Goal: Navigation & Orientation: Find specific page/section

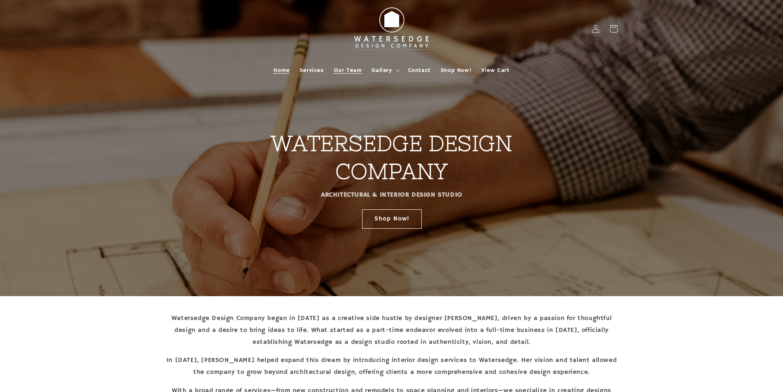
click at [356, 67] on span "Our Team" at bounding box center [348, 70] width 28 height 7
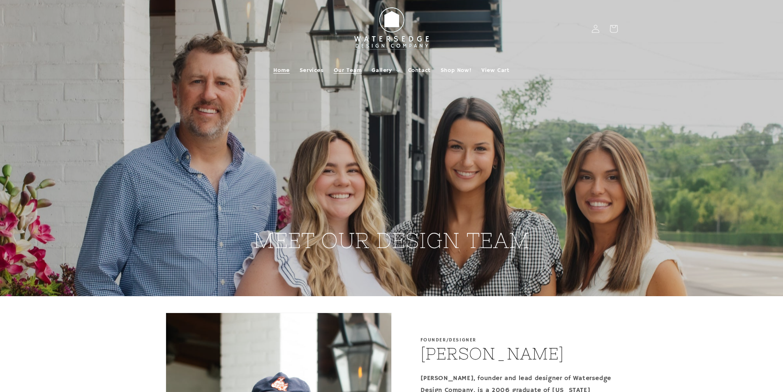
click at [277, 70] on span "Home" at bounding box center [281, 70] width 16 height 7
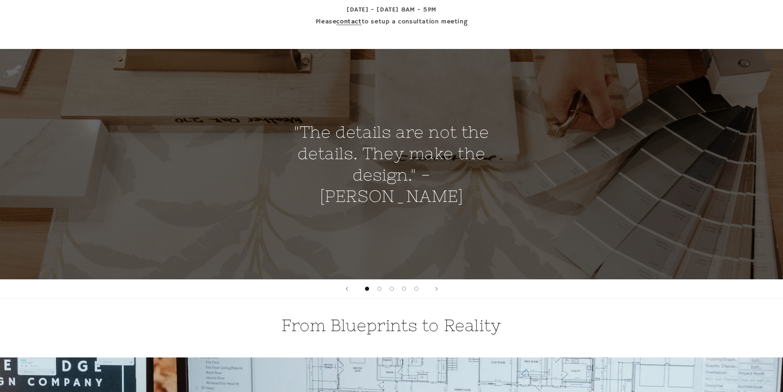
scroll to position [617, 0]
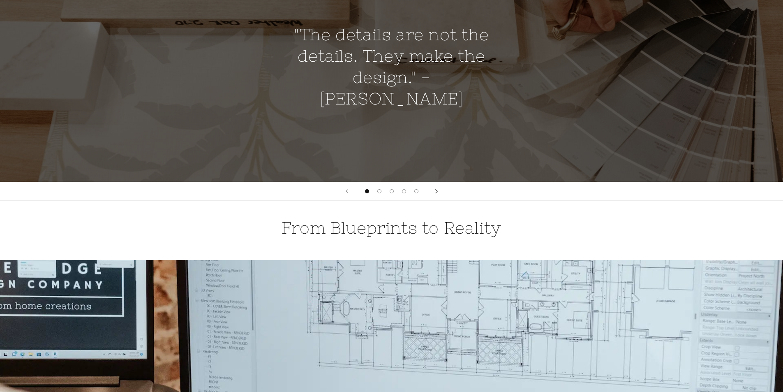
click at [434, 192] on button "Next slide" at bounding box center [436, 191] width 18 height 18
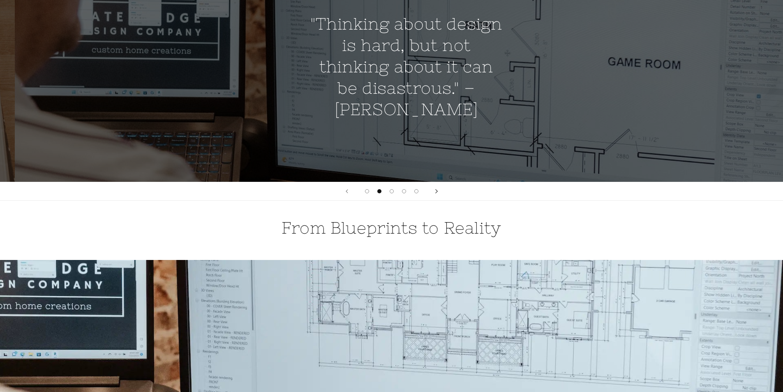
click at [434, 192] on button "Next slide" at bounding box center [436, 191] width 18 height 18
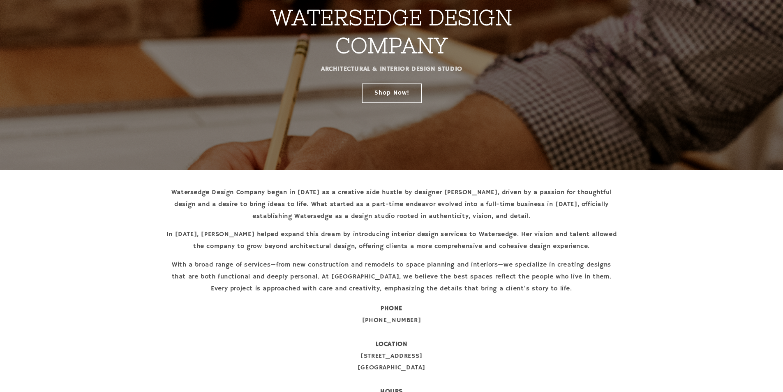
scroll to position [0, 0]
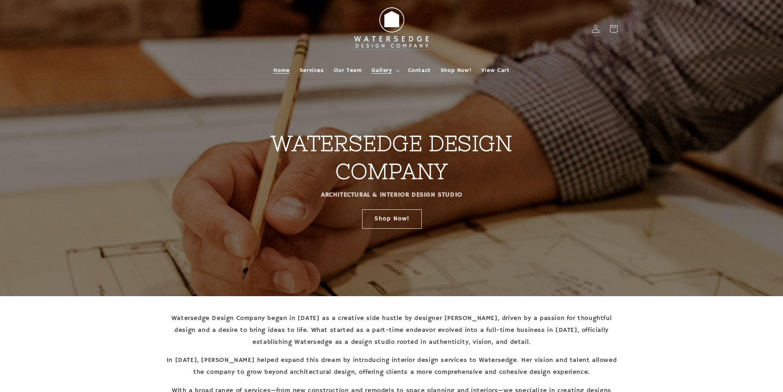
click at [388, 69] on span "Gallery" at bounding box center [382, 70] width 20 height 7
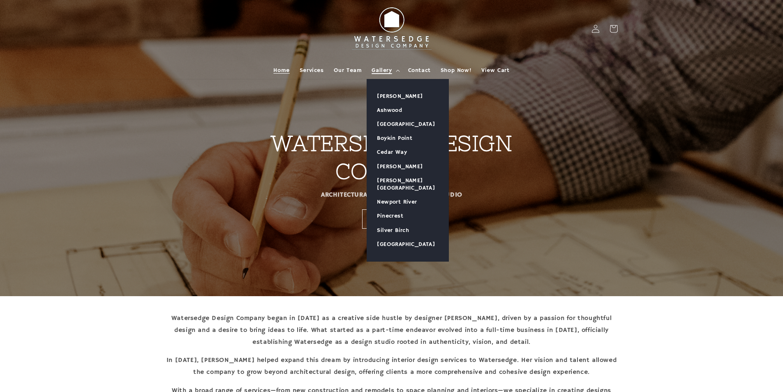
click at [387, 74] on summary "Gallery" at bounding box center [385, 70] width 36 height 17
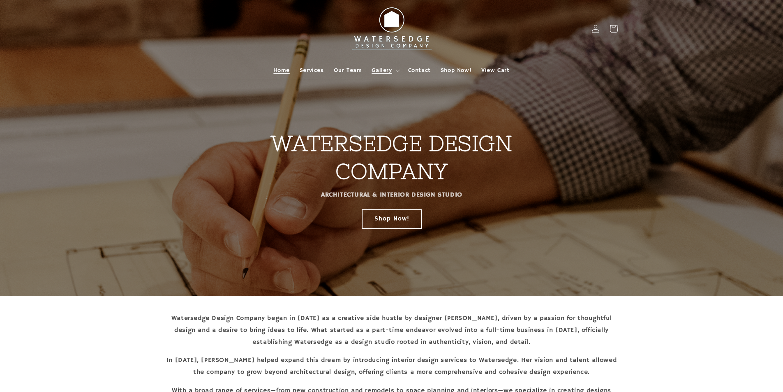
click at [382, 71] on span "Gallery" at bounding box center [382, 70] width 20 height 7
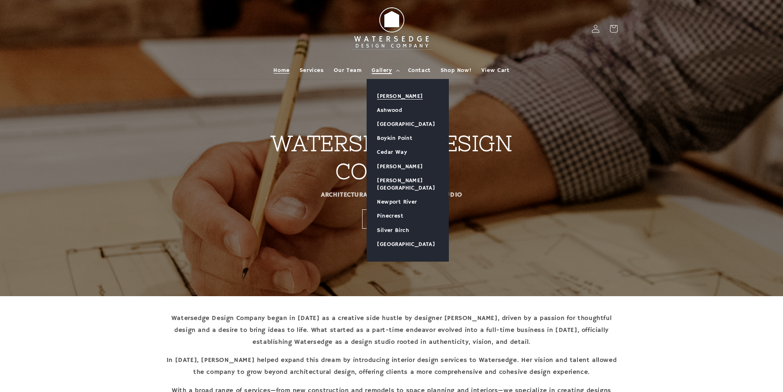
click at [395, 95] on link "[PERSON_NAME]" at bounding box center [407, 96] width 81 height 14
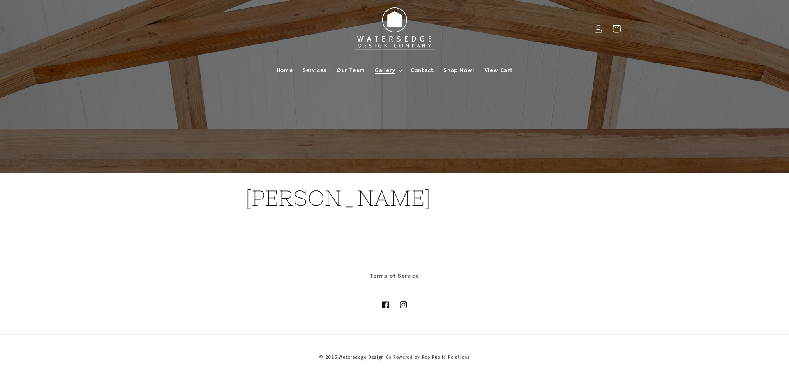
click at [391, 71] on span "Gallery" at bounding box center [385, 70] width 20 height 7
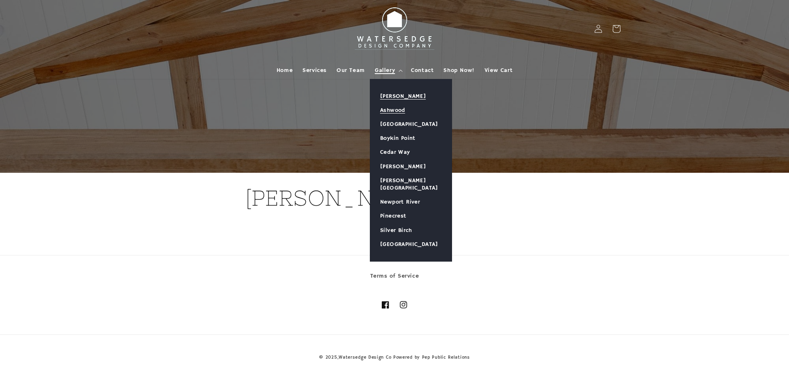
click at [408, 106] on link "Ashwood" at bounding box center [410, 110] width 81 height 14
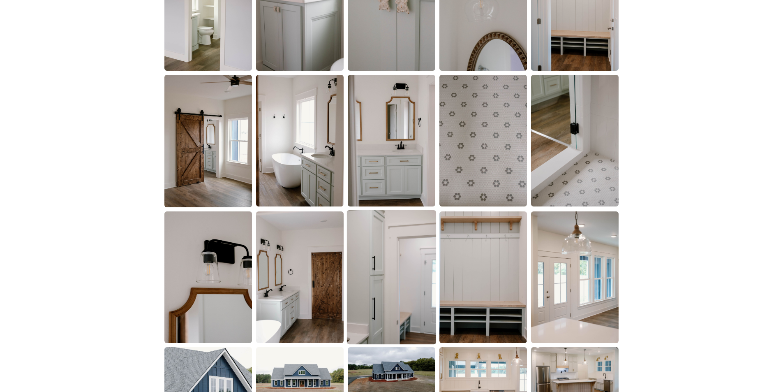
scroll to position [1028, 0]
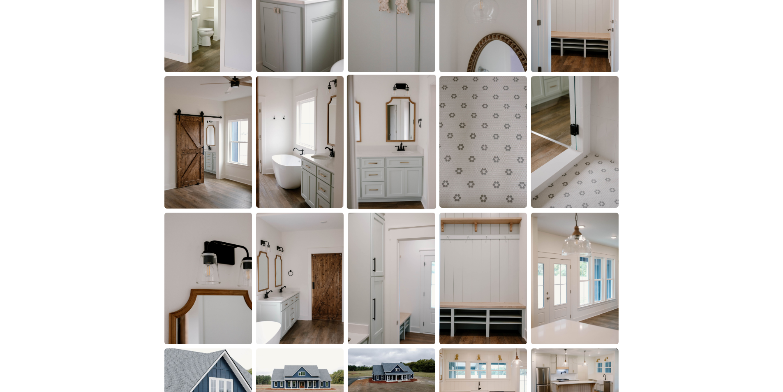
click at [407, 125] on img at bounding box center [391, 142] width 89 height 134
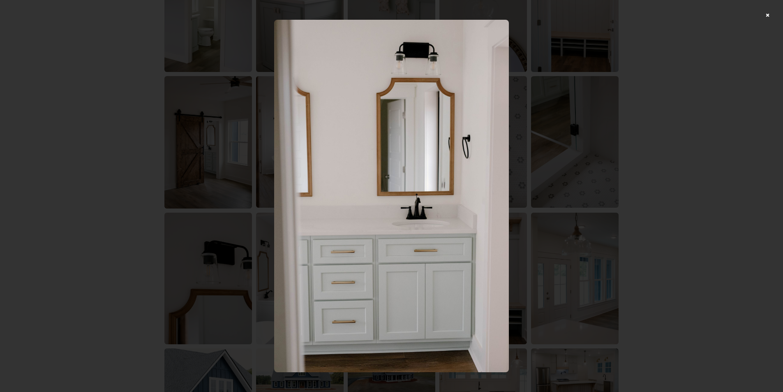
click at [775, 16] on div at bounding box center [391, 196] width 783 height 392
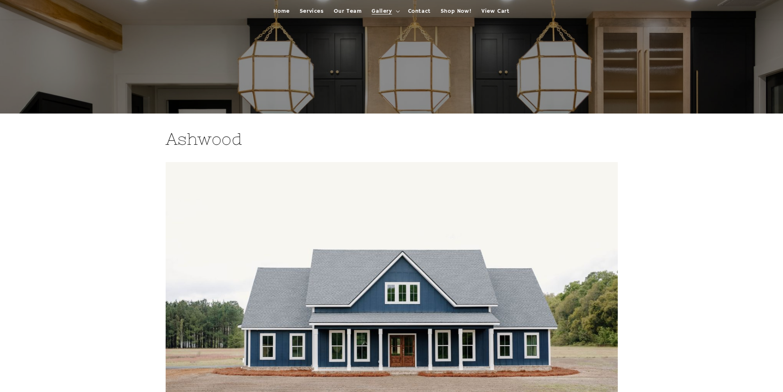
scroll to position [0, 0]
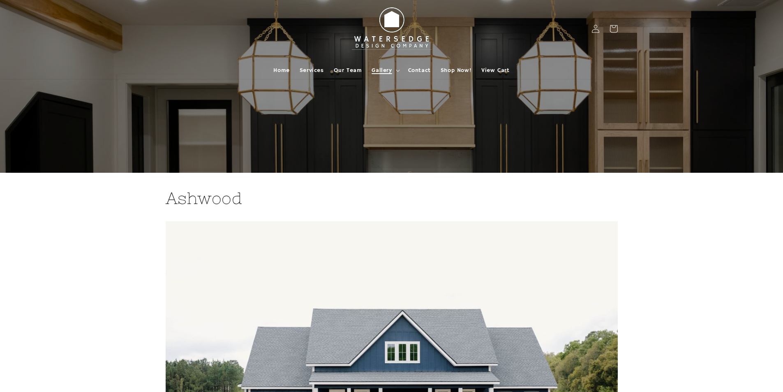
click at [390, 72] on span "Gallery" at bounding box center [382, 70] width 20 height 7
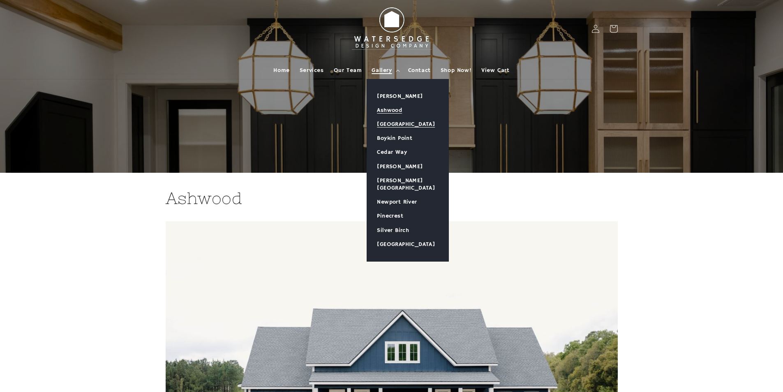
click at [392, 118] on link "[GEOGRAPHIC_DATA]" at bounding box center [407, 124] width 81 height 14
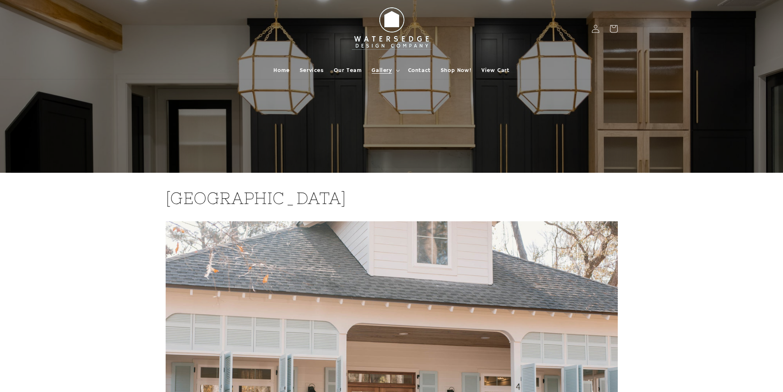
scroll to position [452, 0]
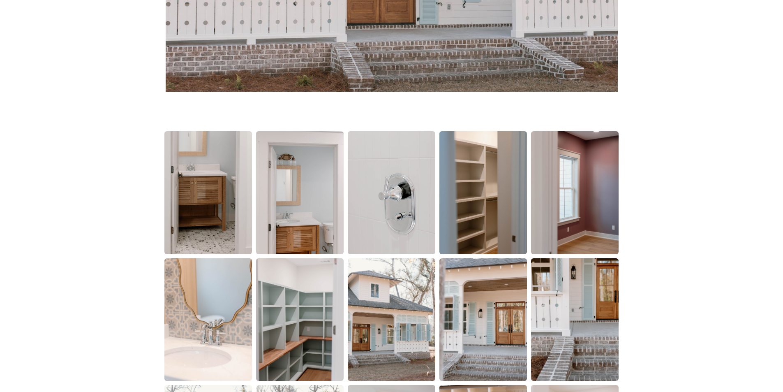
click at [408, 203] on img at bounding box center [392, 192] width 88 height 122
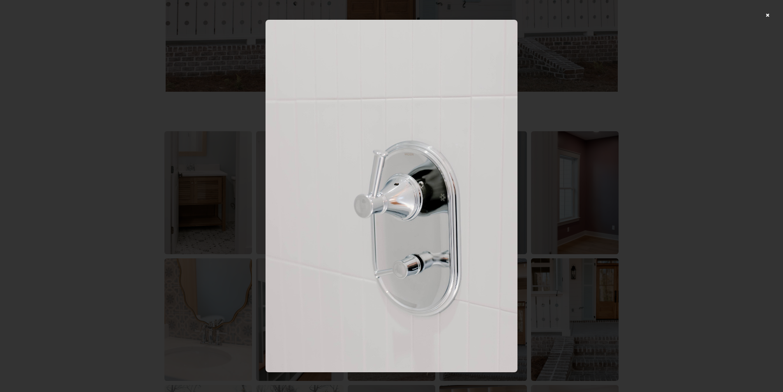
click at [773, 13] on div at bounding box center [391, 196] width 783 height 392
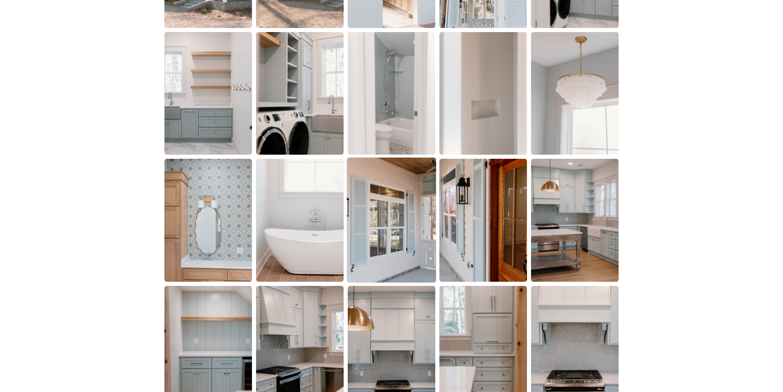
scroll to position [945, 0]
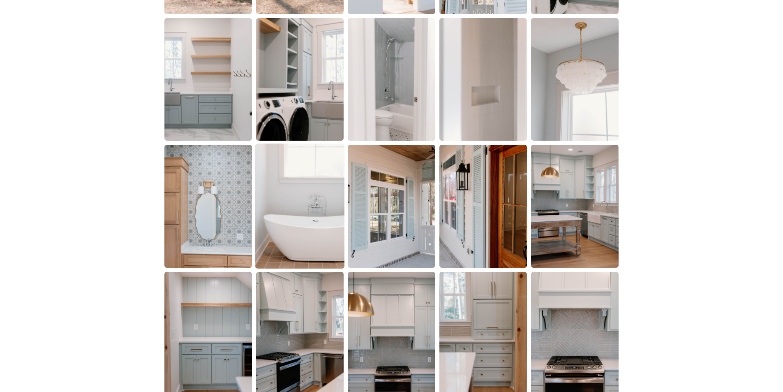
click at [319, 227] on img at bounding box center [299, 205] width 89 height 125
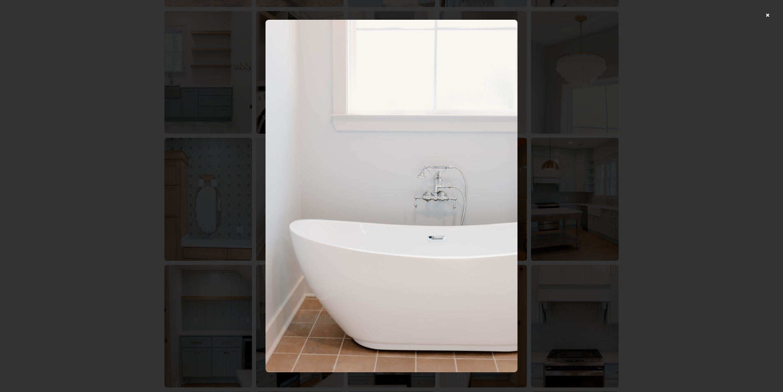
scroll to position [986, 0]
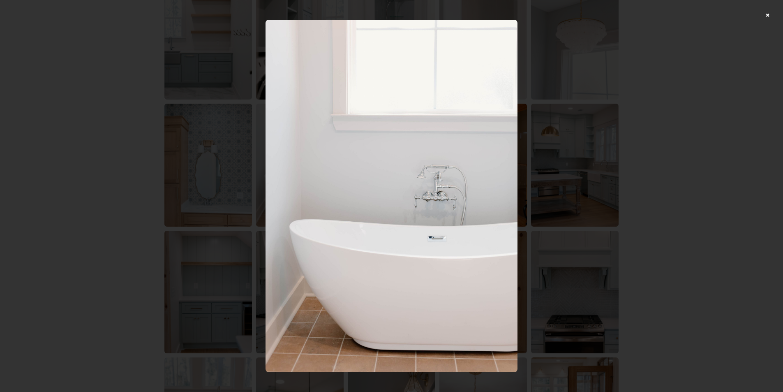
click at [771, 14] on div at bounding box center [391, 196] width 783 height 392
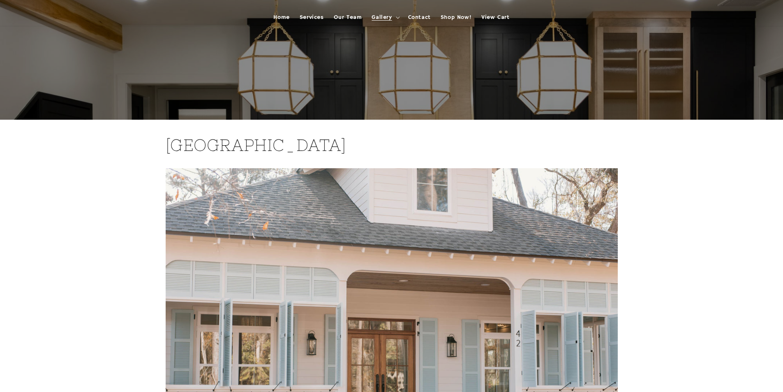
scroll to position [0, 0]
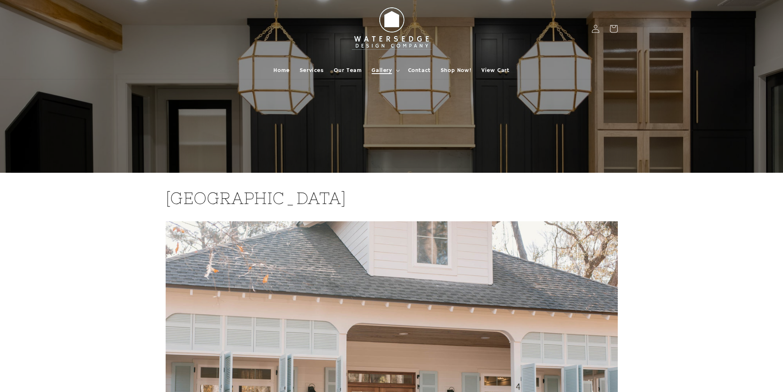
click at [391, 70] on span "Gallery" at bounding box center [382, 70] width 20 height 7
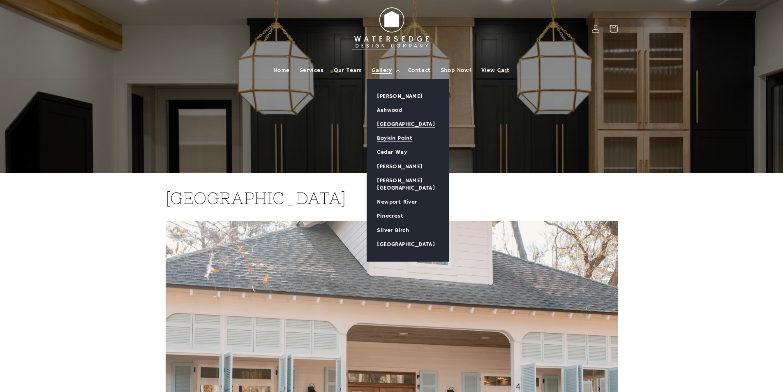
click at [407, 136] on link "Boykin Point" at bounding box center [407, 138] width 81 height 14
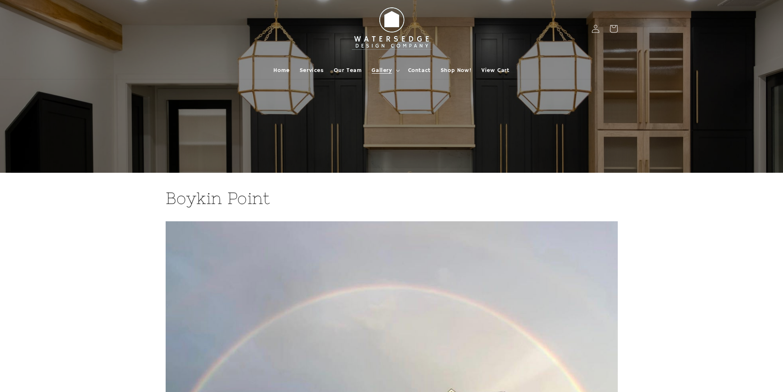
scroll to position [493, 0]
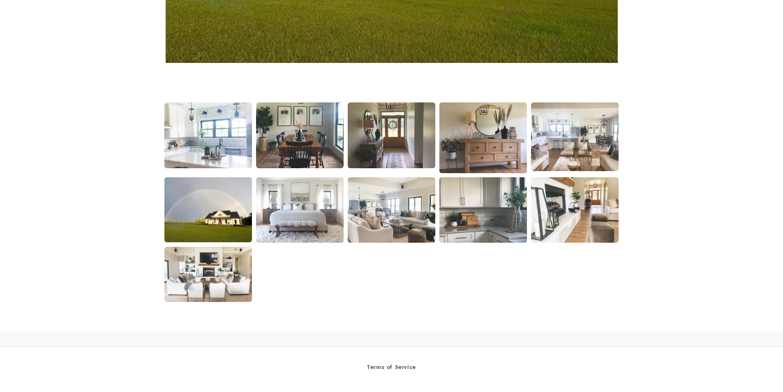
click at [220, 150] on img at bounding box center [208, 135] width 89 height 67
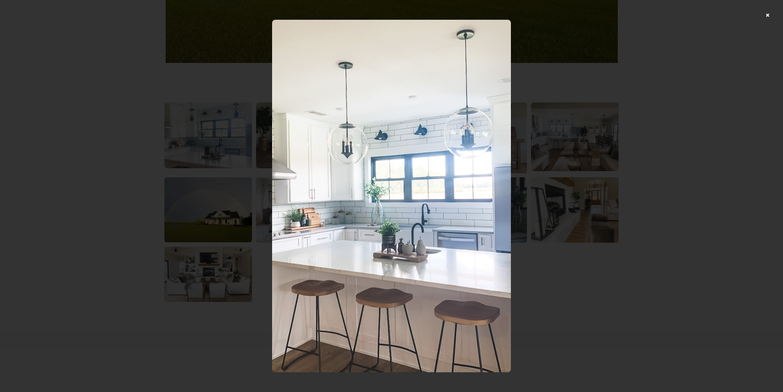
click at [772, 14] on div at bounding box center [391, 196] width 783 height 392
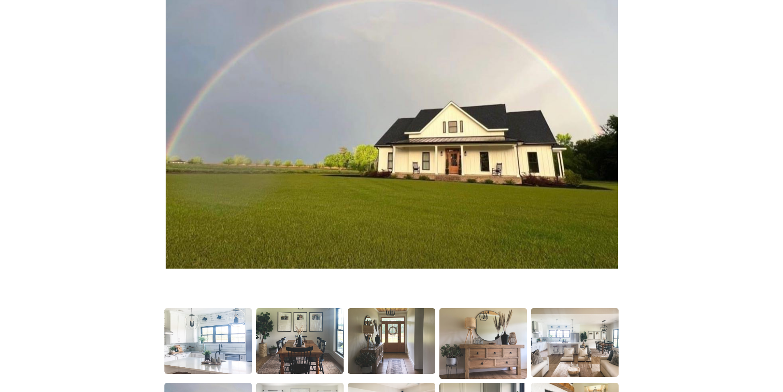
scroll to position [0, 0]
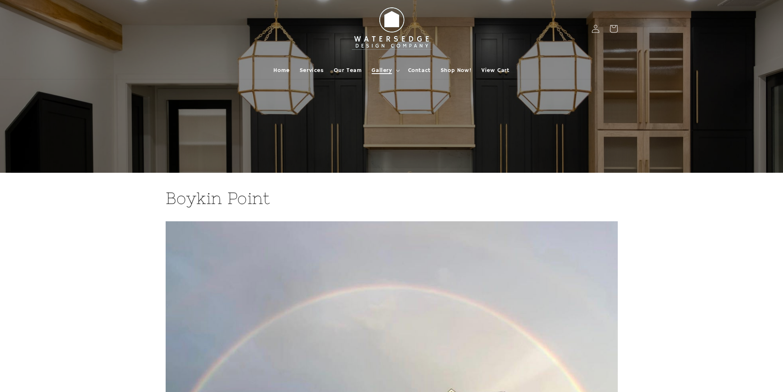
click at [388, 72] on span "Gallery" at bounding box center [382, 70] width 20 height 7
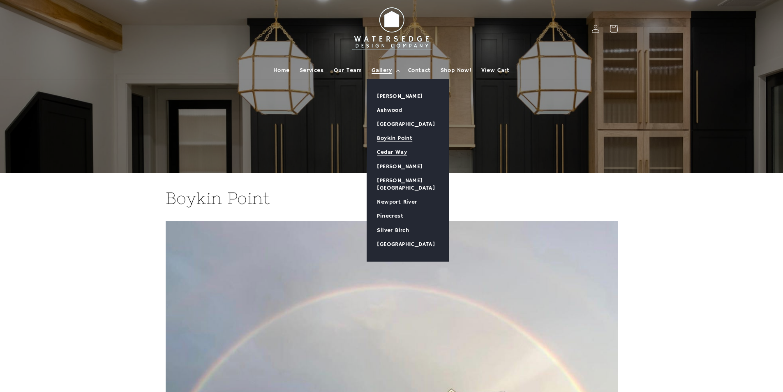
click at [397, 154] on link "Cedar Way" at bounding box center [407, 152] width 81 height 14
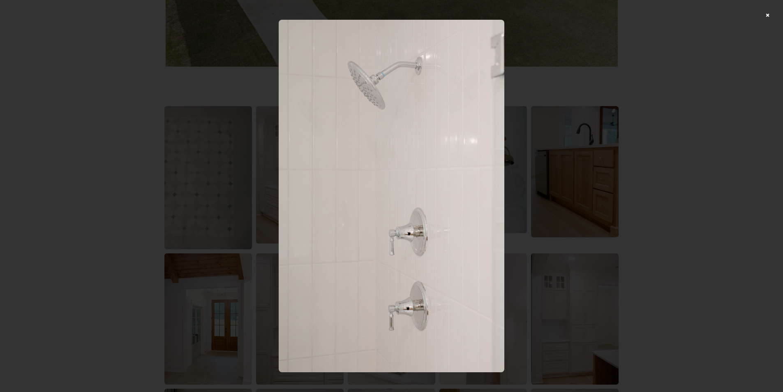
scroll to position [493, 0]
click at [774, 14] on div at bounding box center [391, 196] width 783 height 392
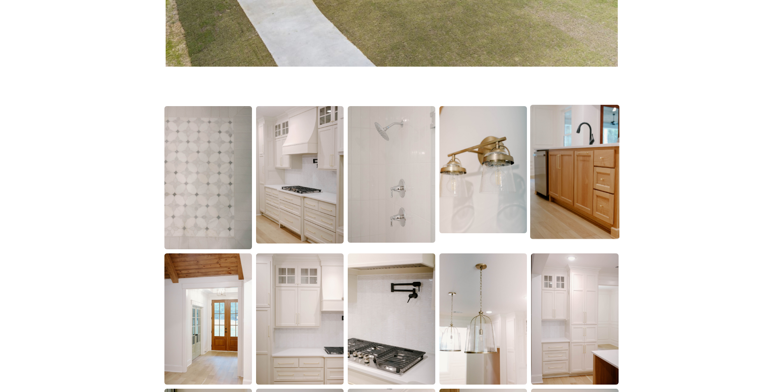
click at [591, 153] on img at bounding box center [574, 171] width 89 height 134
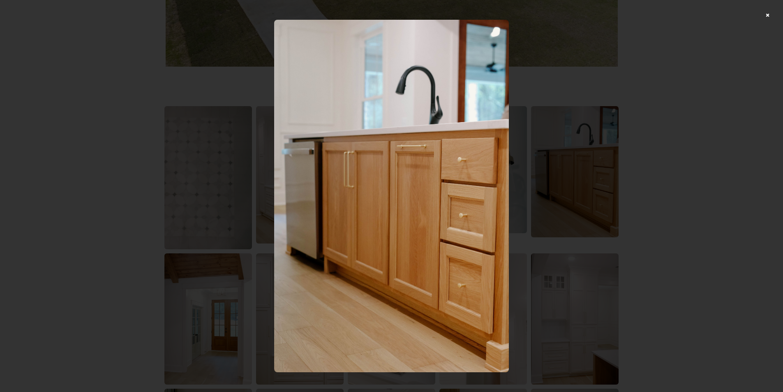
click at [775, 17] on div at bounding box center [391, 196] width 783 height 392
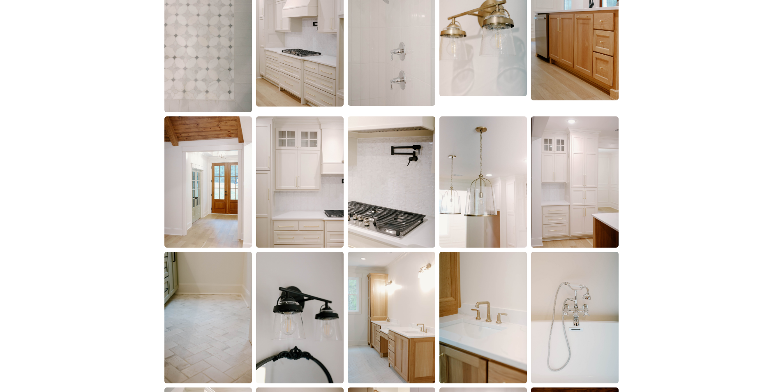
scroll to position [658, 0]
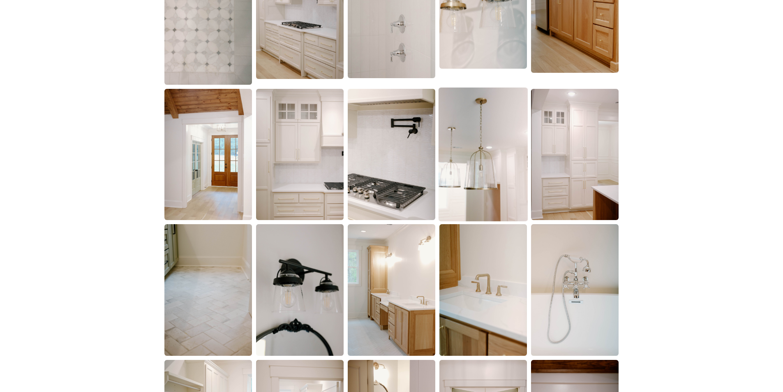
click at [474, 176] on img at bounding box center [483, 154] width 89 height 134
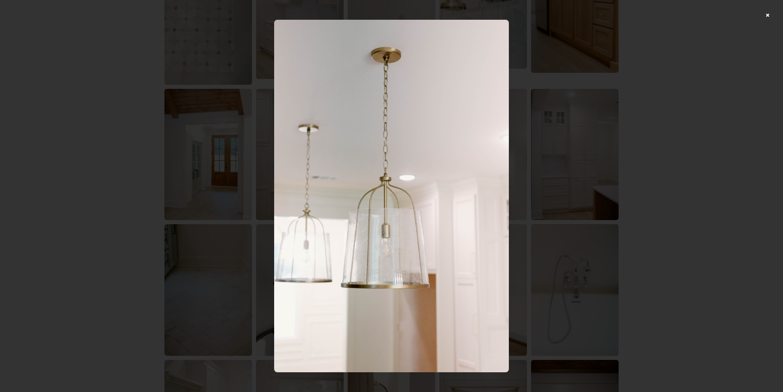
click at [774, 18] on div at bounding box center [391, 196] width 783 height 392
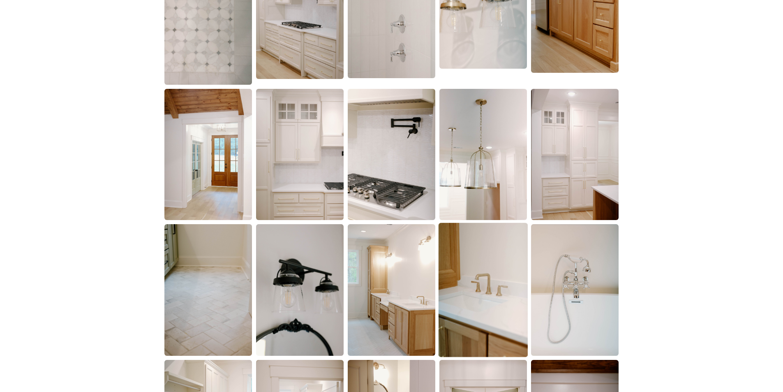
click at [473, 284] on img at bounding box center [483, 290] width 89 height 134
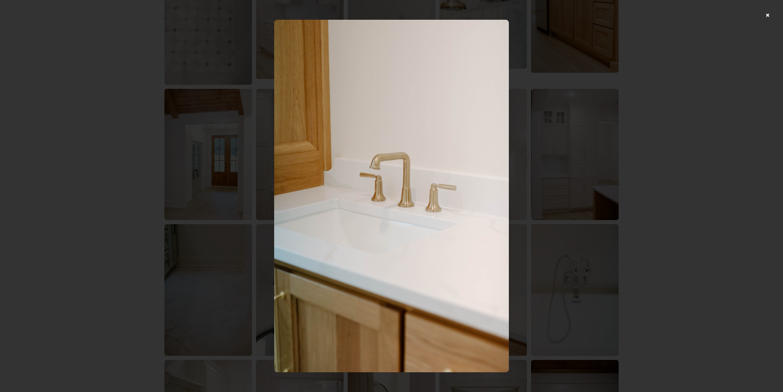
click at [775, 15] on div at bounding box center [391, 196] width 783 height 392
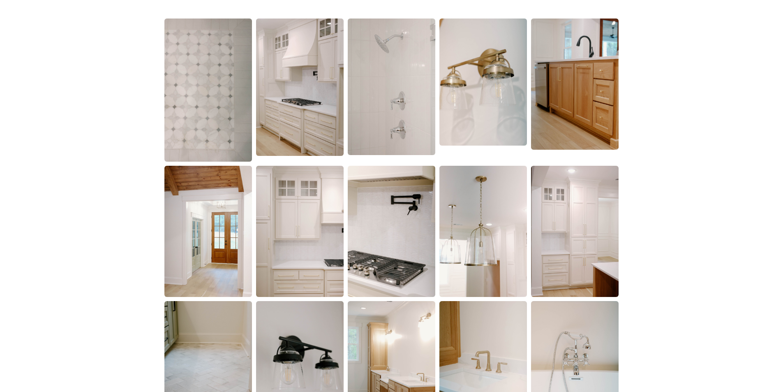
scroll to position [699, 0]
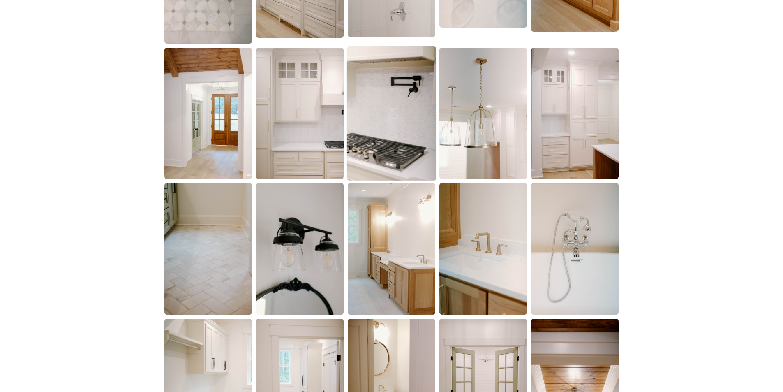
click at [401, 139] on img at bounding box center [391, 113] width 89 height 134
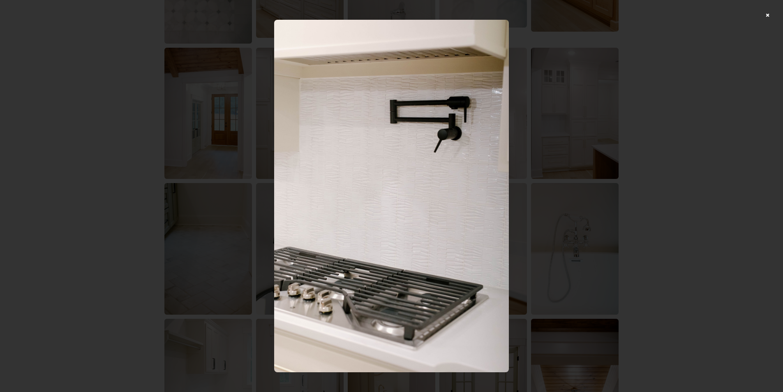
click at [775, 14] on div at bounding box center [391, 196] width 783 height 392
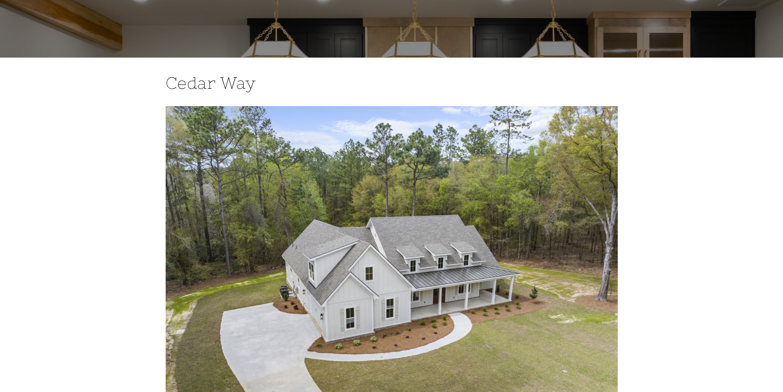
scroll to position [0, 0]
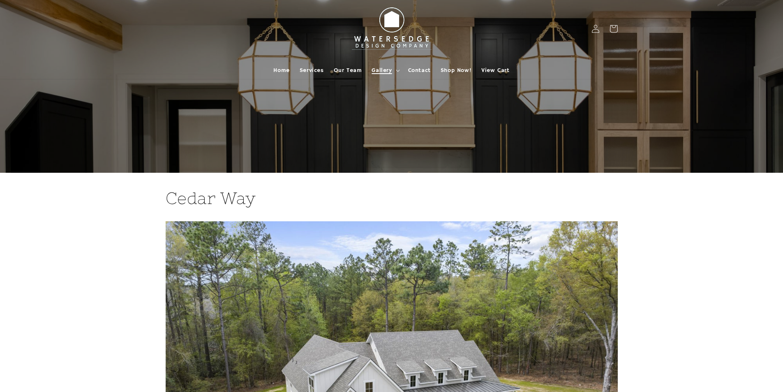
click at [395, 68] on summary "Gallery" at bounding box center [385, 70] width 36 height 17
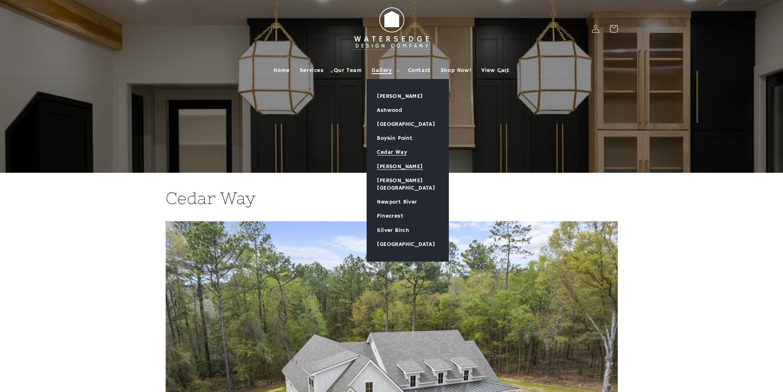
click at [393, 165] on link "[PERSON_NAME]" at bounding box center [407, 166] width 81 height 14
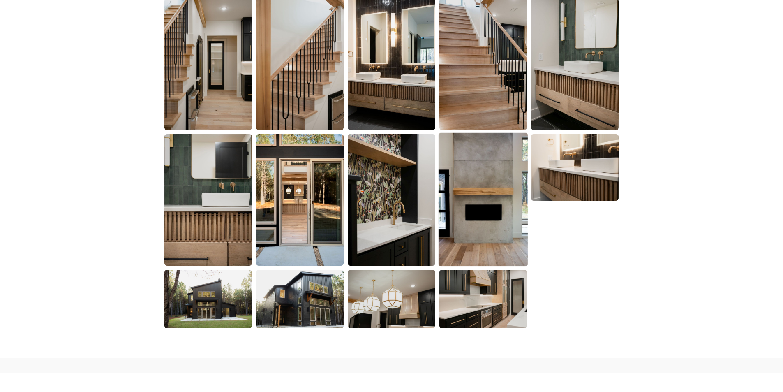
scroll to position [740, 0]
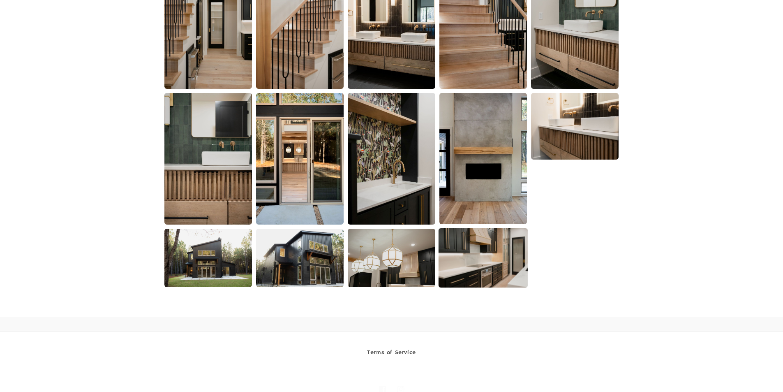
click at [486, 261] on img at bounding box center [483, 258] width 89 height 60
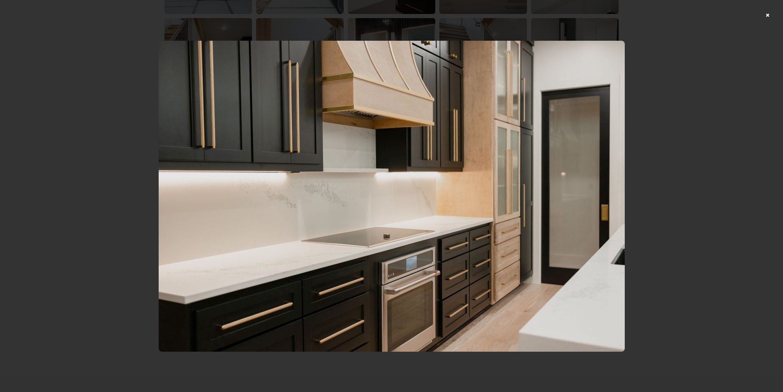
scroll to position [658, 0]
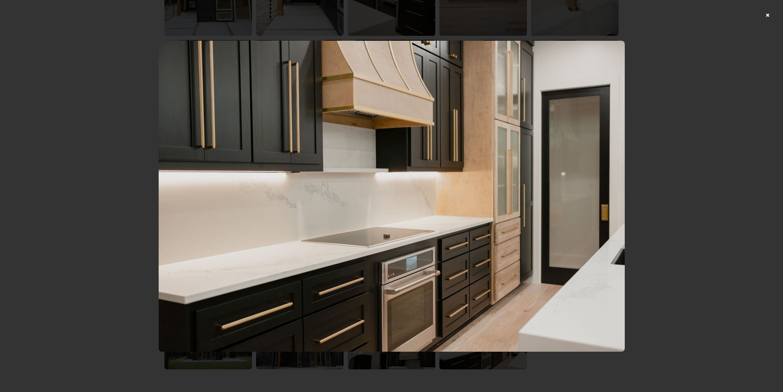
click at [773, 14] on div at bounding box center [391, 196] width 783 height 392
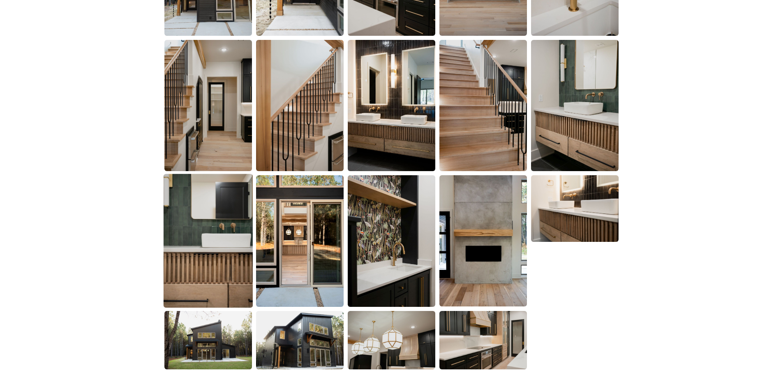
click at [198, 264] on img at bounding box center [208, 241] width 89 height 134
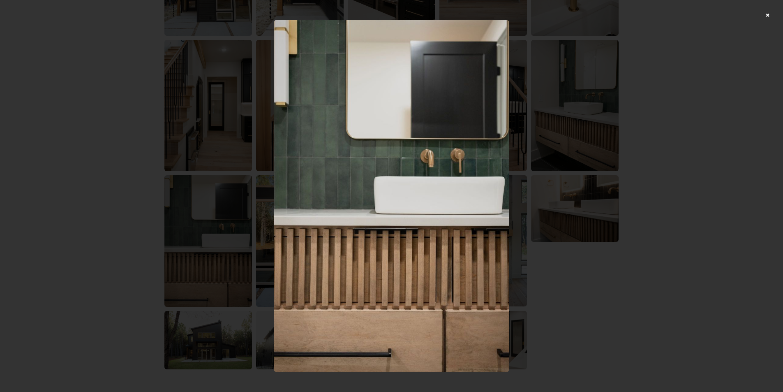
click at [771, 16] on div at bounding box center [391, 196] width 783 height 392
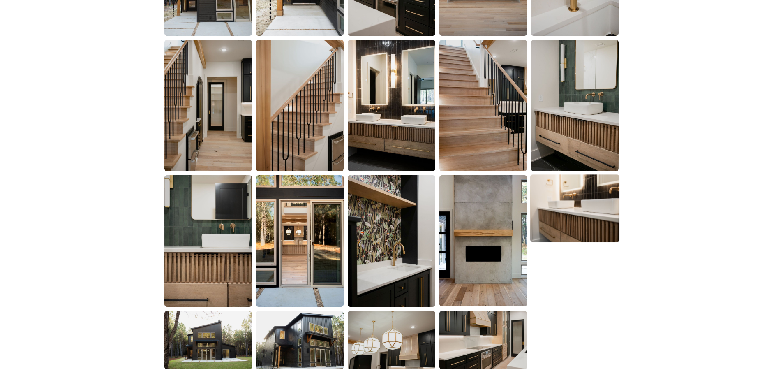
click at [550, 207] on img at bounding box center [574, 208] width 89 height 67
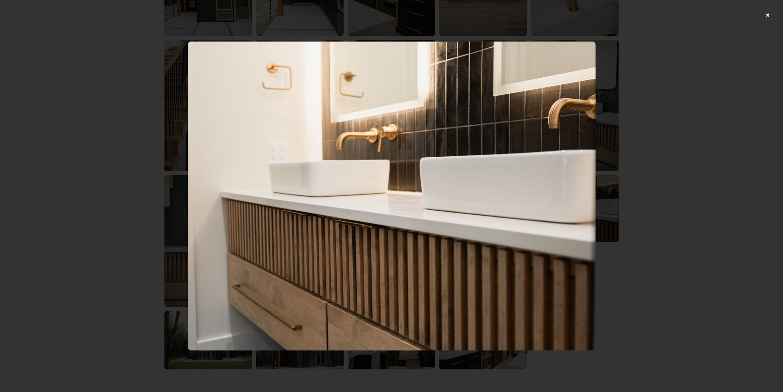
click at [773, 15] on div at bounding box center [391, 196] width 783 height 392
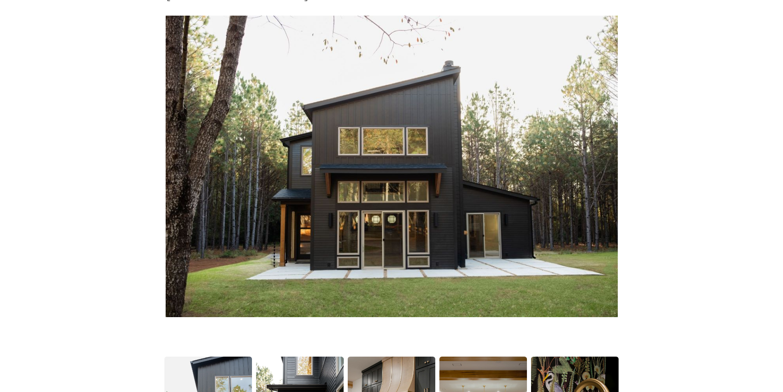
scroll to position [0, 0]
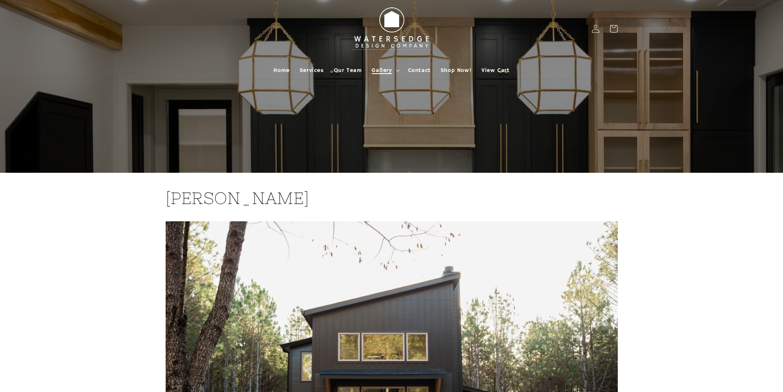
click at [391, 71] on span "Gallery" at bounding box center [382, 70] width 20 height 7
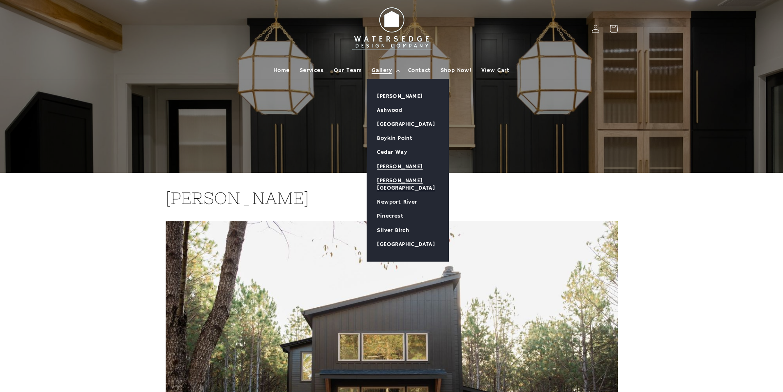
click at [397, 180] on link "[PERSON_NAME][GEOGRAPHIC_DATA]" at bounding box center [407, 183] width 81 height 21
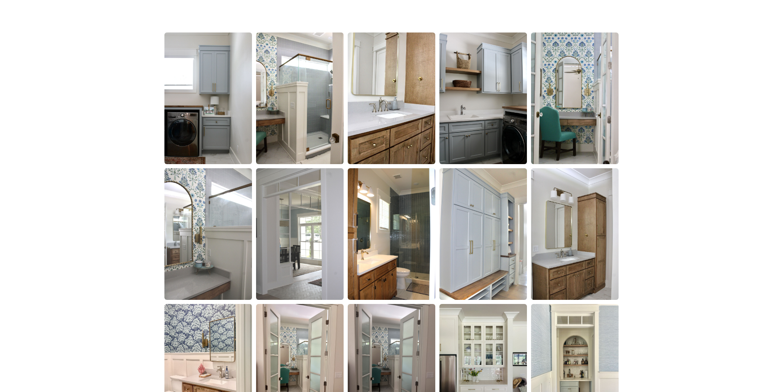
scroll to position [617, 0]
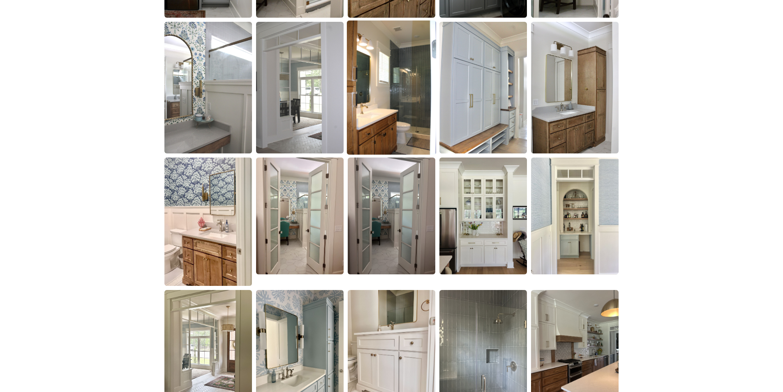
click at [398, 118] on img at bounding box center [391, 88] width 89 height 134
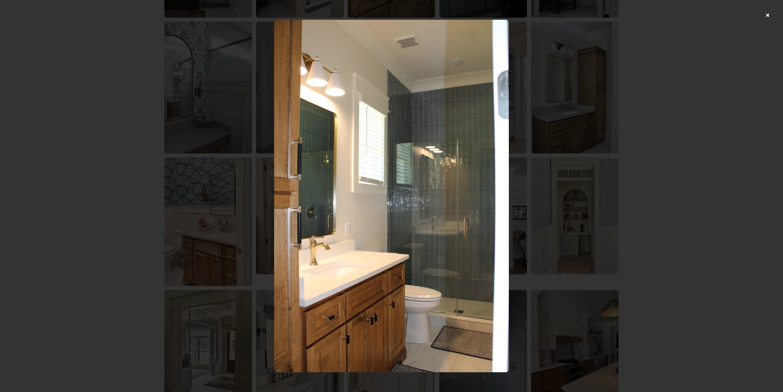
click at [773, 14] on div at bounding box center [391, 196] width 783 height 392
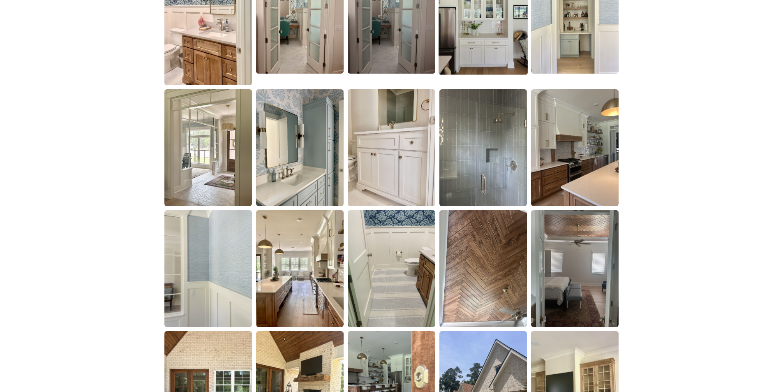
scroll to position [822, 0]
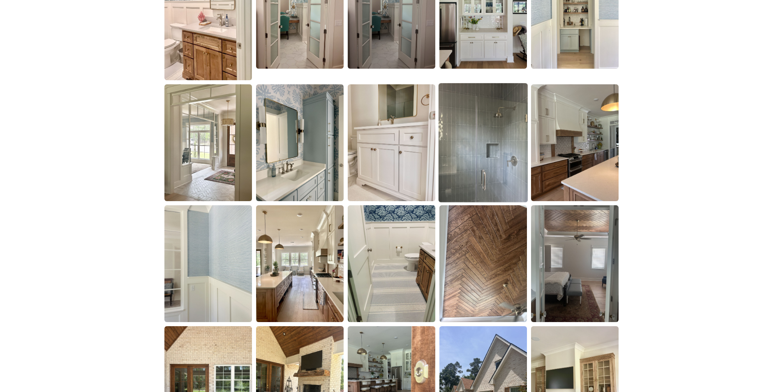
click at [481, 165] on img at bounding box center [483, 142] width 89 height 119
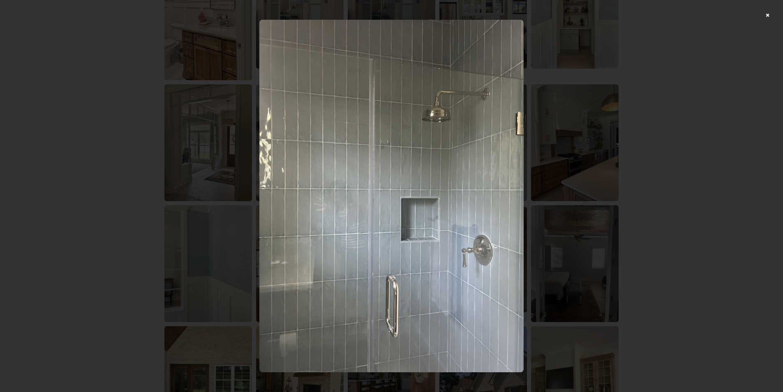
click at [773, 18] on div at bounding box center [391, 196] width 783 height 392
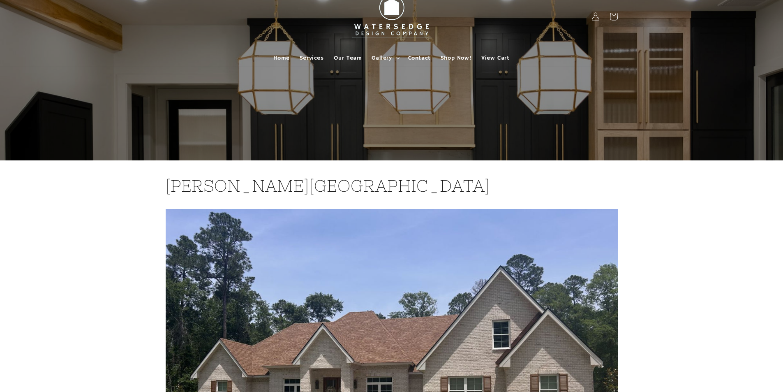
scroll to position [0, 0]
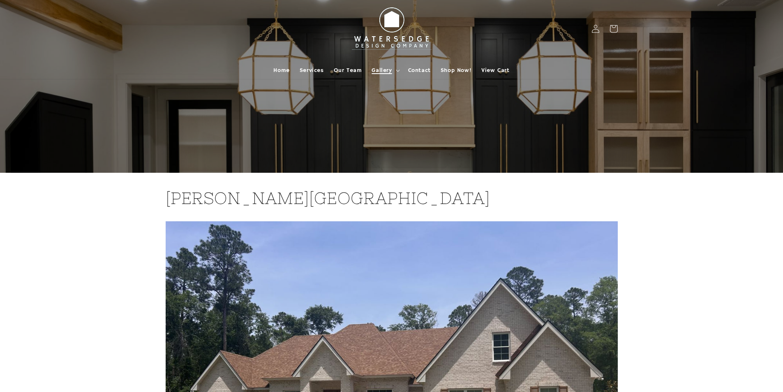
click at [396, 72] on icon at bounding box center [398, 70] width 4 height 2
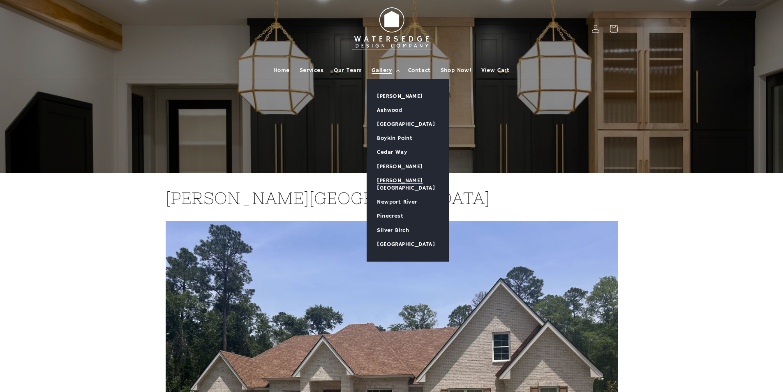
click at [401, 195] on link "Newport River" at bounding box center [407, 202] width 81 height 14
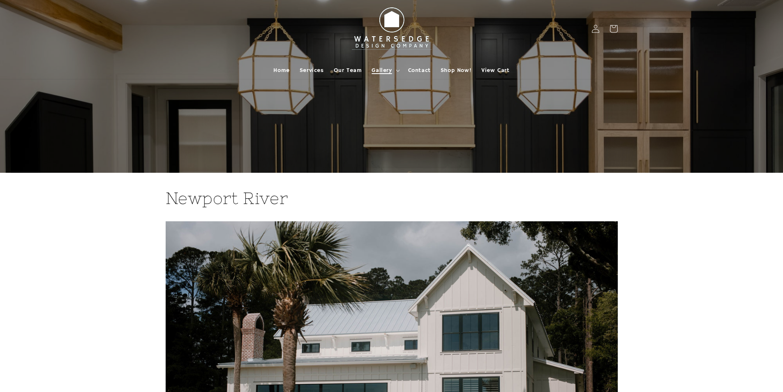
click at [396, 70] on icon at bounding box center [398, 70] width 4 height 2
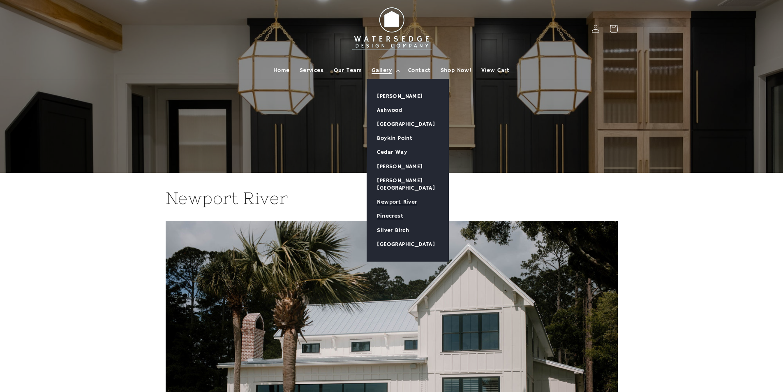
click at [400, 209] on link "Pinecrest" at bounding box center [407, 216] width 81 height 14
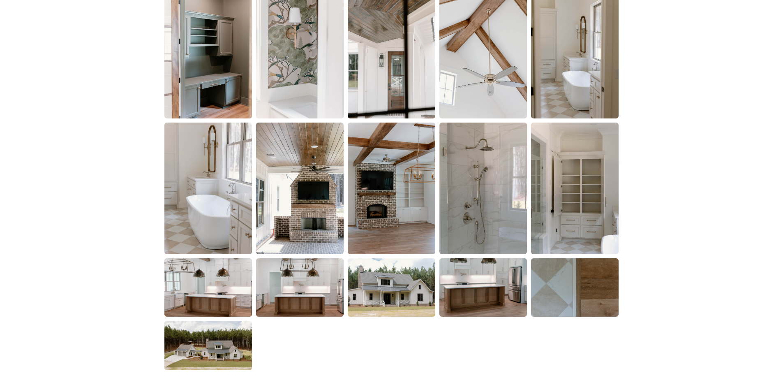
scroll to position [1274, 0]
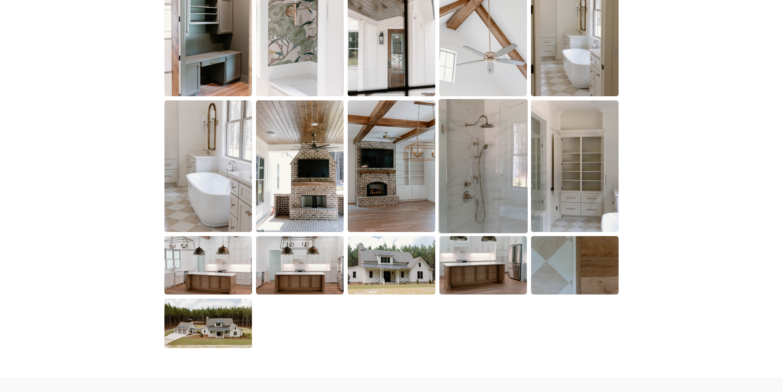
click at [498, 131] on img at bounding box center [483, 166] width 89 height 134
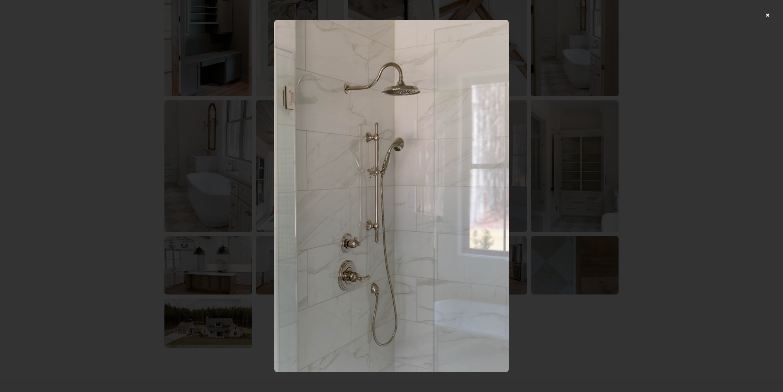
scroll to position [1233, 0]
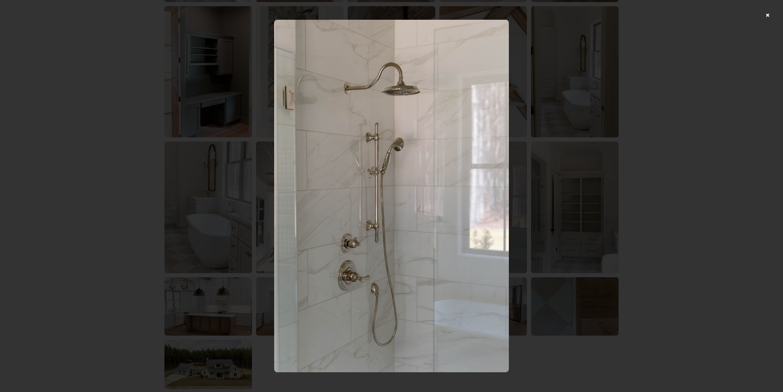
click at [772, 12] on div at bounding box center [391, 196] width 783 height 392
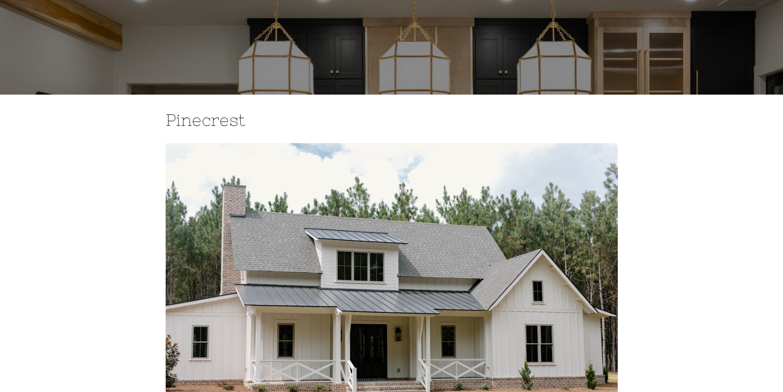
scroll to position [0, 0]
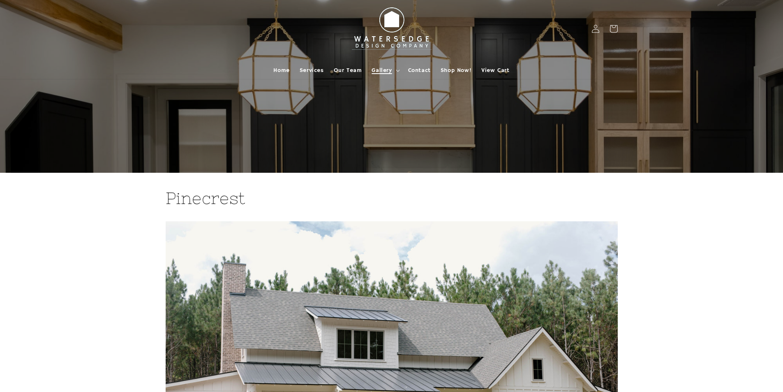
click at [395, 67] on summary "Gallery" at bounding box center [385, 70] width 36 height 17
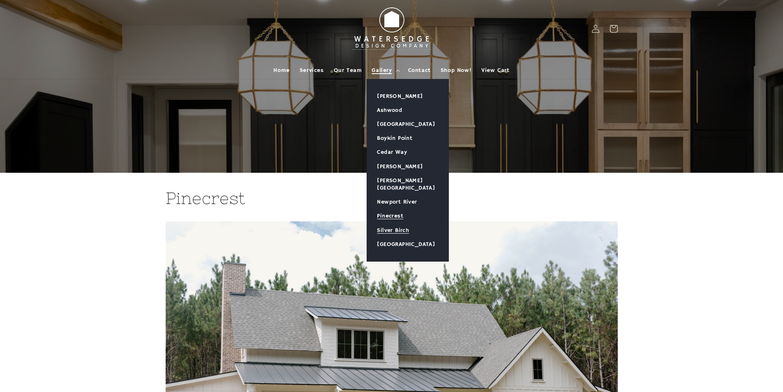
click at [393, 223] on link "Silver Birch" at bounding box center [407, 230] width 81 height 14
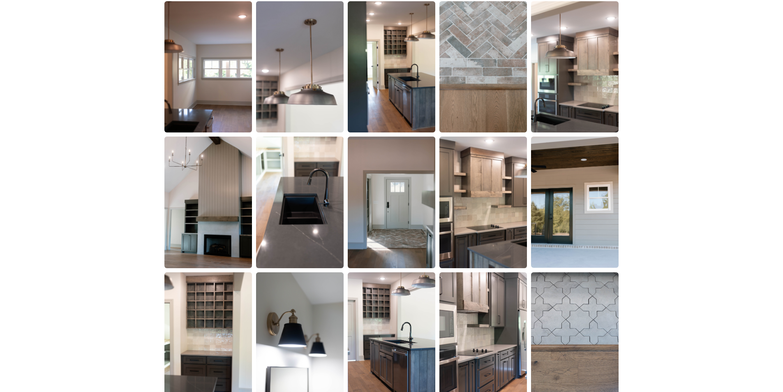
scroll to position [1110, 0]
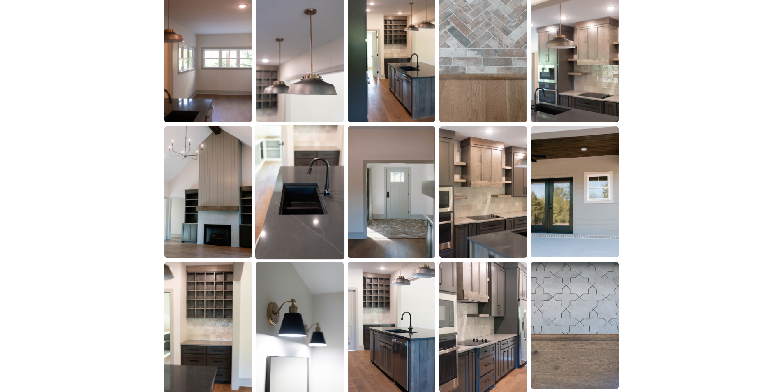
click at [303, 233] on img at bounding box center [299, 192] width 89 height 134
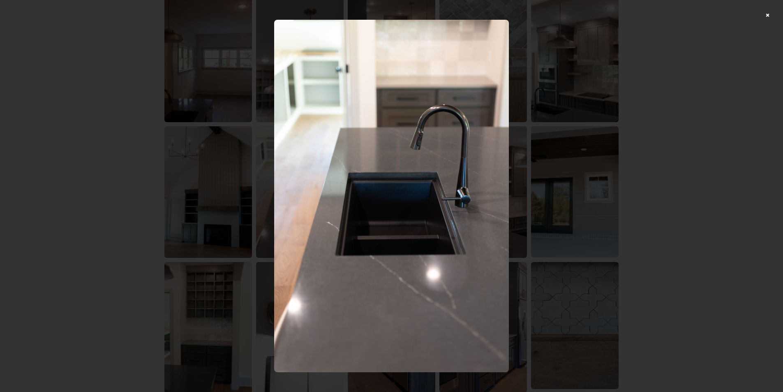
click at [772, 15] on div at bounding box center [391, 196] width 783 height 392
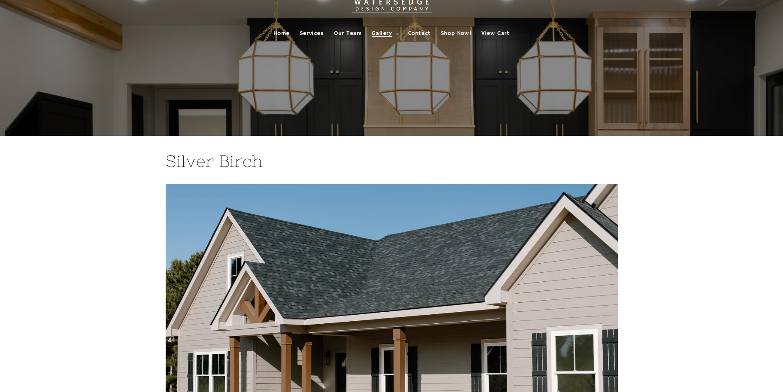
scroll to position [0, 0]
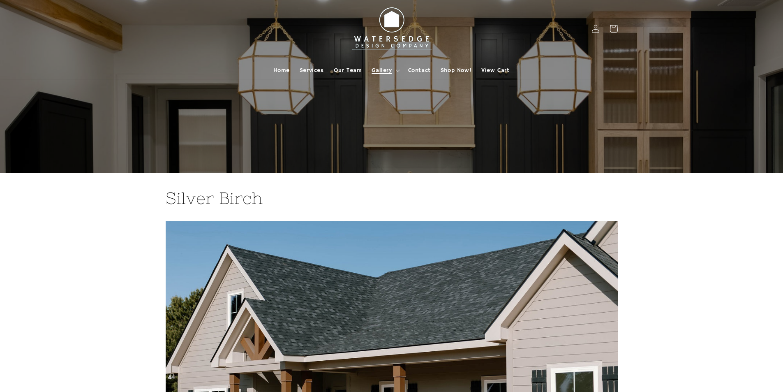
click at [400, 69] on icon at bounding box center [398, 70] width 4 height 2
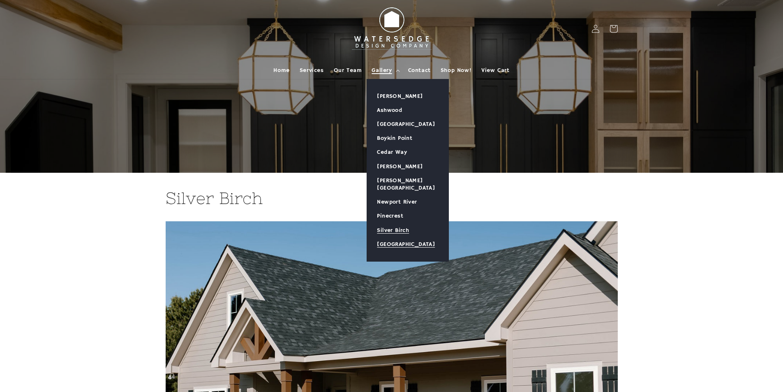
click at [402, 239] on link "[GEOGRAPHIC_DATA]" at bounding box center [407, 244] width 81 height 14
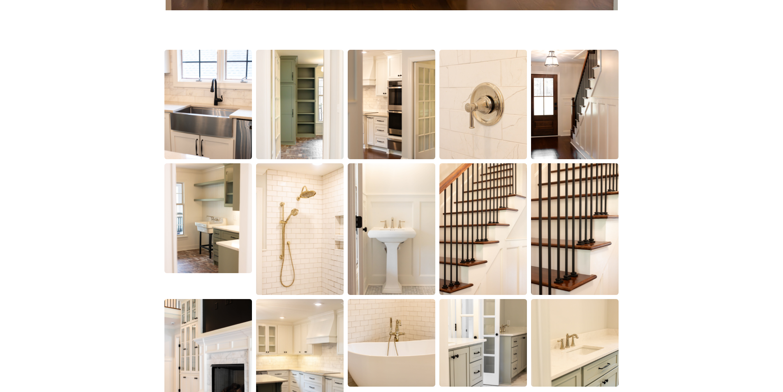
scroll to position [575, 0]
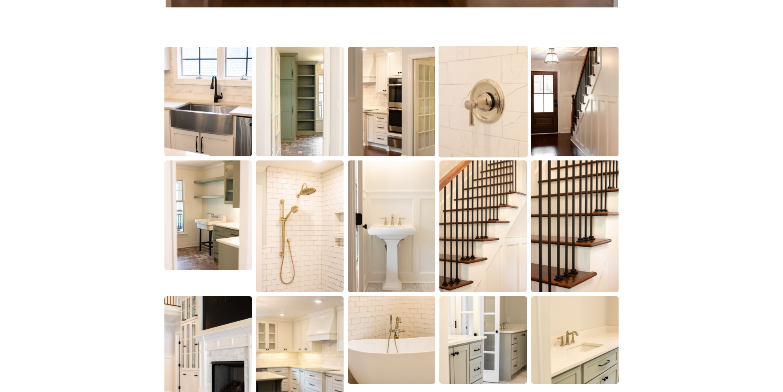
click at [471, 116] on img at bounding box center [483, 102] width 89 height 112
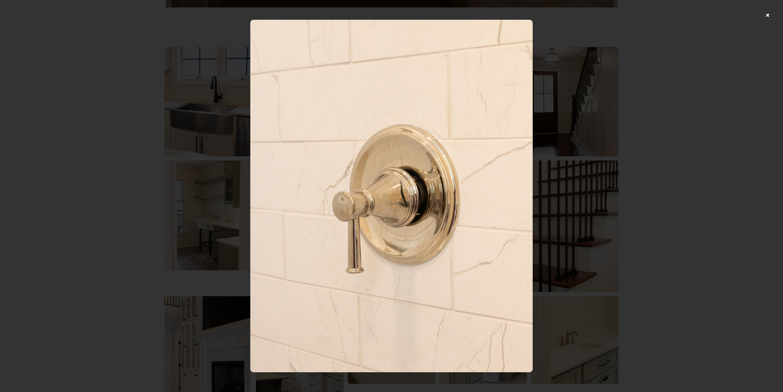
click at [418, 152] on img at bounding box center [391, 196] width 282 height 353
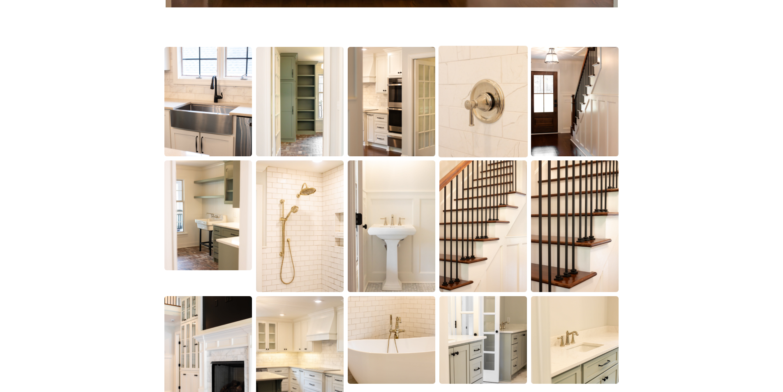
click at [477, 109] on img at bounding box center [483, 102] width 89 height 112
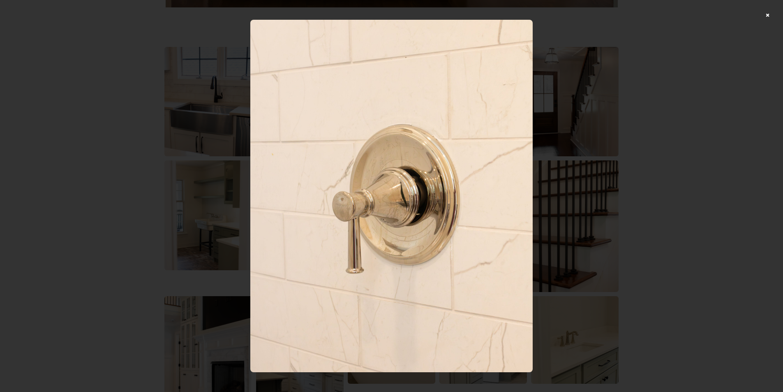
click at [776, 14] on div at bounding box center [391, 196] width 783 height 392
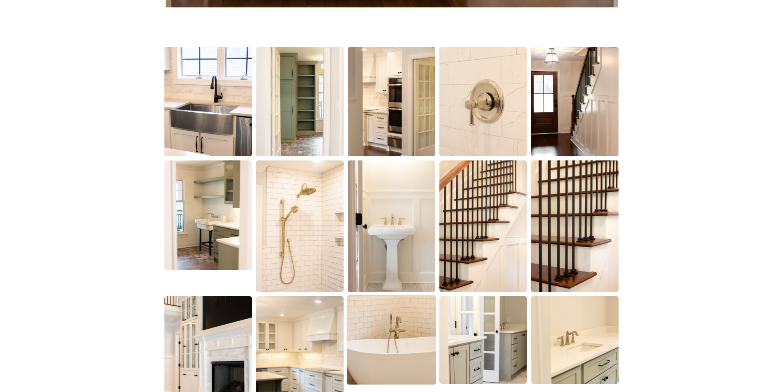
click at [419, 337] on img at bounding box center [391, 339] width 89 height 89
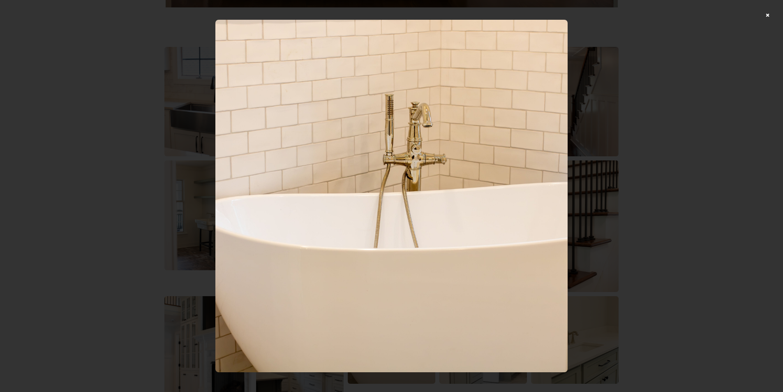
click at [777, 14] on div at bounding box center [391, 196] width 783 height 392
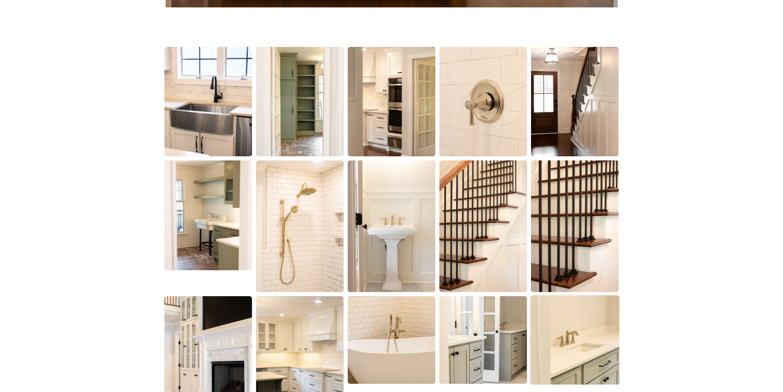
click at [553, 339] on img at bounding box center [574, 339] width 89 height 89
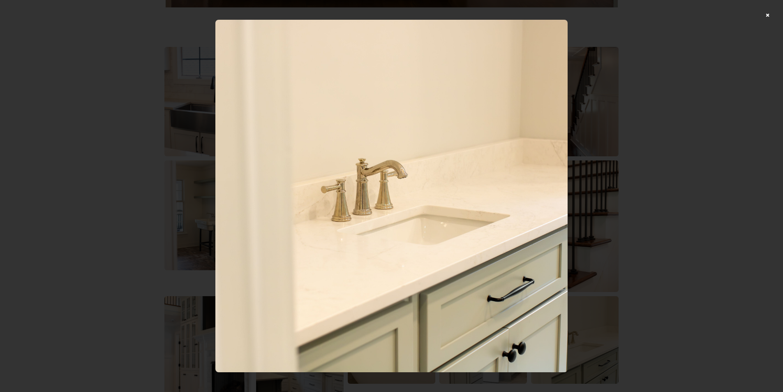
click at [776, 12] on div at bounding box center [391, 196] width 783 height 392
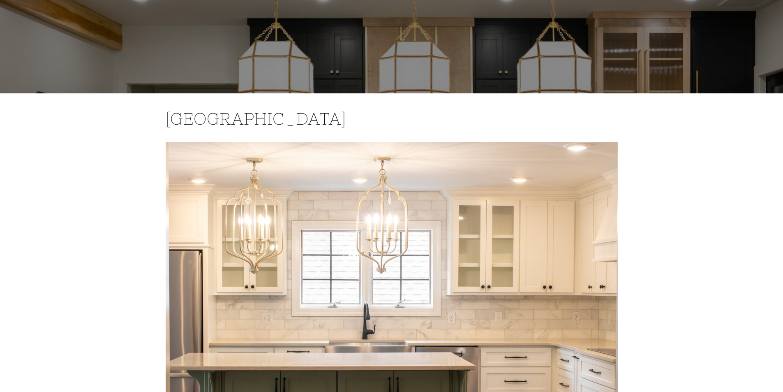
scroll to position [0, 0]
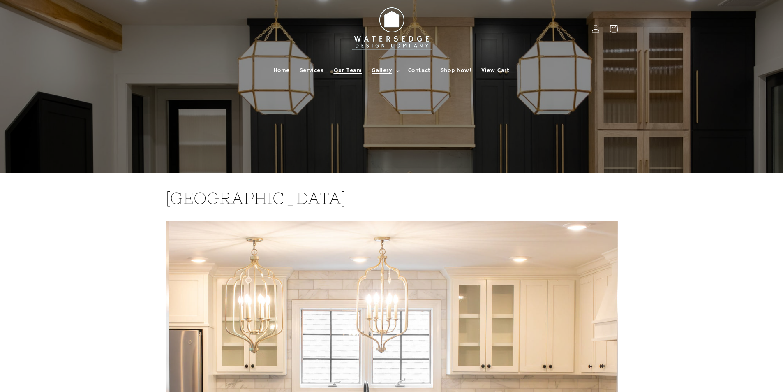
click at [353, 74] on span "Our Team" at bounding box center [348, 70] width 28 height 7
